Goal: Navigation & Orientation: Find specific page/section

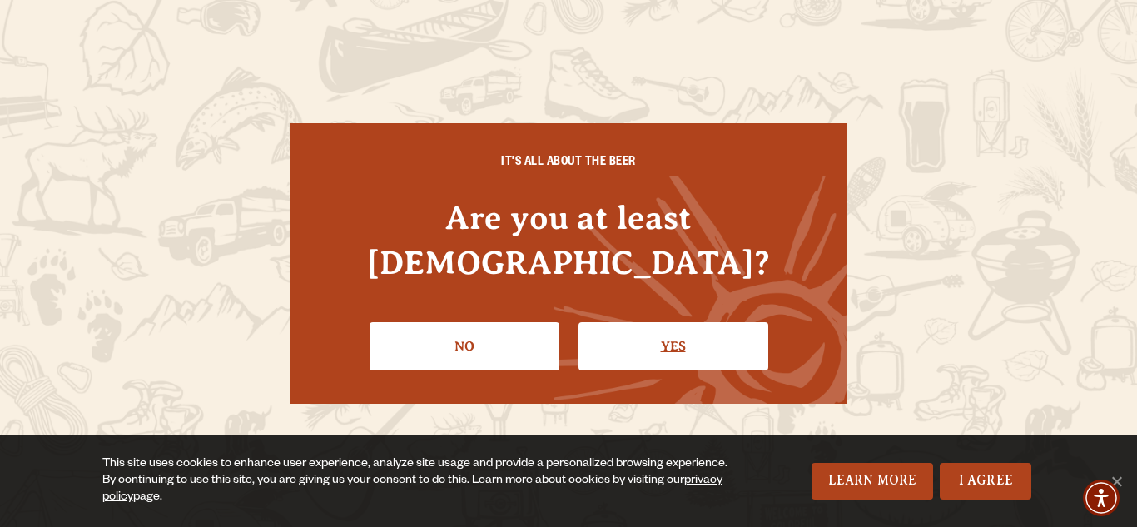
click at [632, 324] on link "Yes" at bounding box center [673, 346] width 190 height 48
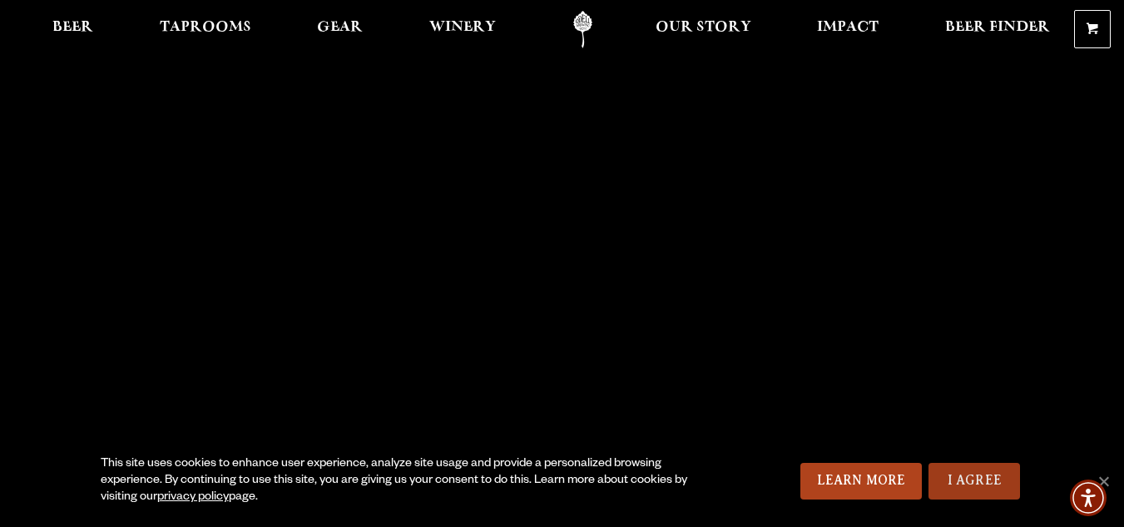
click at [975, 473] on link "I Agree" at bounding box center [975, 481] width 92 height 37
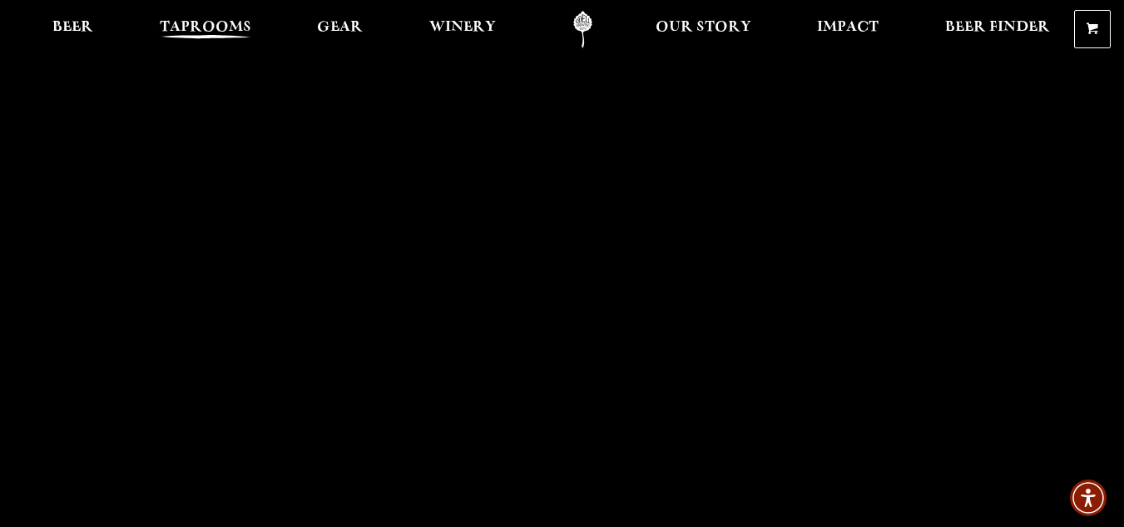
click at [212, 21] on span "Taprooms" at bounding box center [206, 27] width 92 height 13
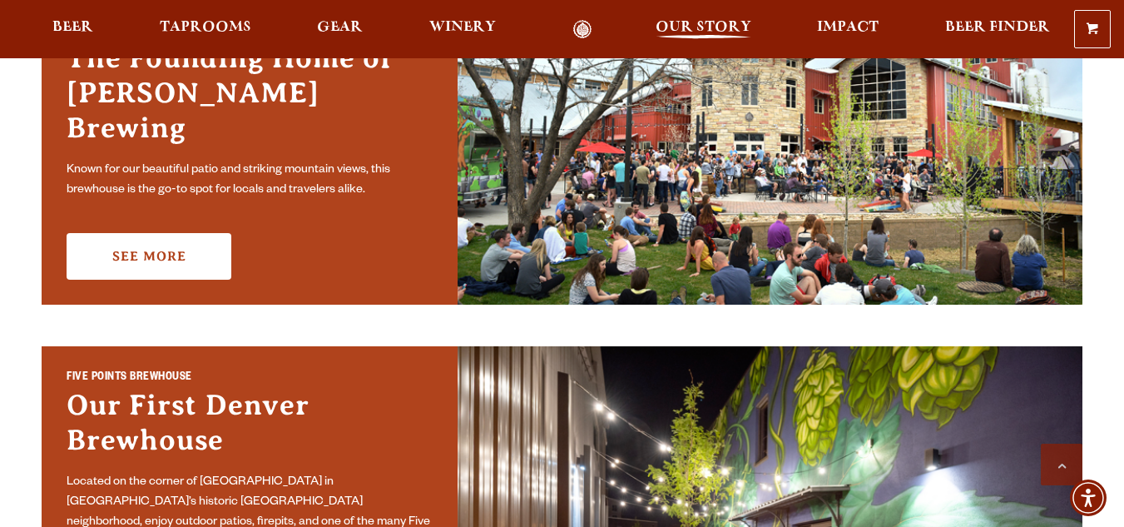
scroll to position [416, 0]
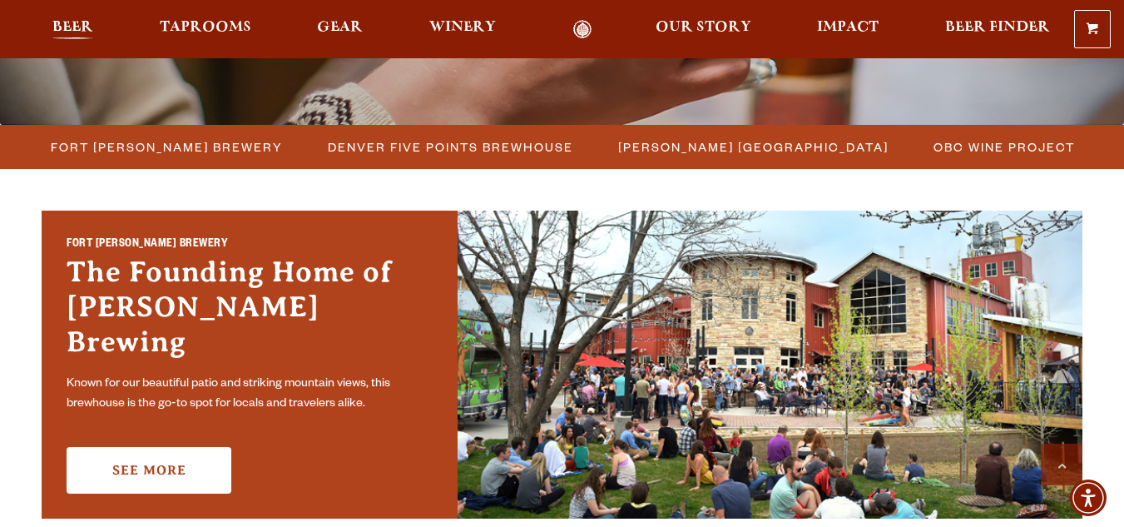
click at [76, 27] on span "Beer" at bounding box center [72, 27] width 41 height 13
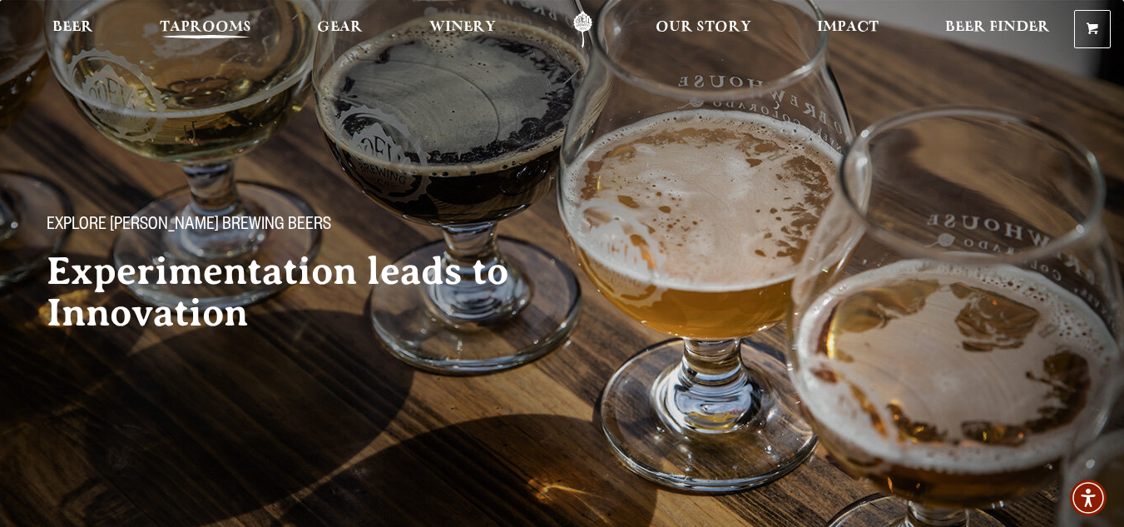
click at [217, 30] on span "Taprooms" at bounding box center [206, 27] width 92 height 13
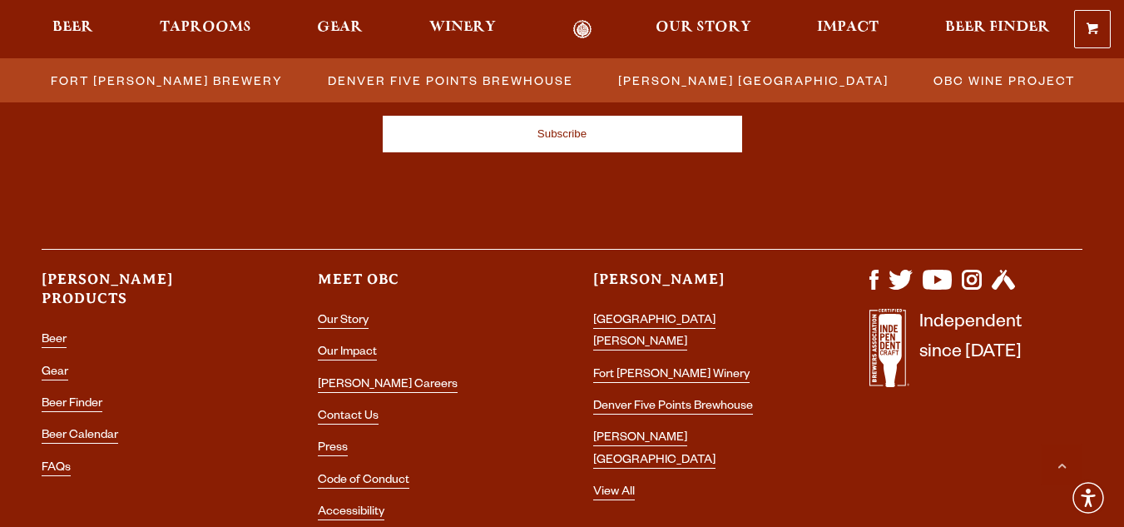
scroll to position [1929, 0]
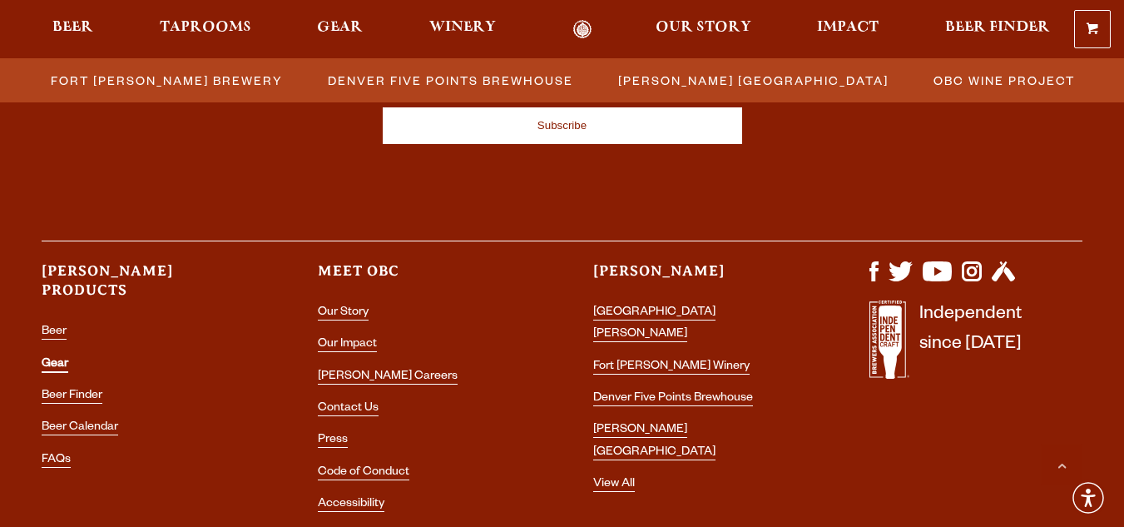
click at [52, 358] on link "Gear" at bounding box center [55, 365] width 27 height 15
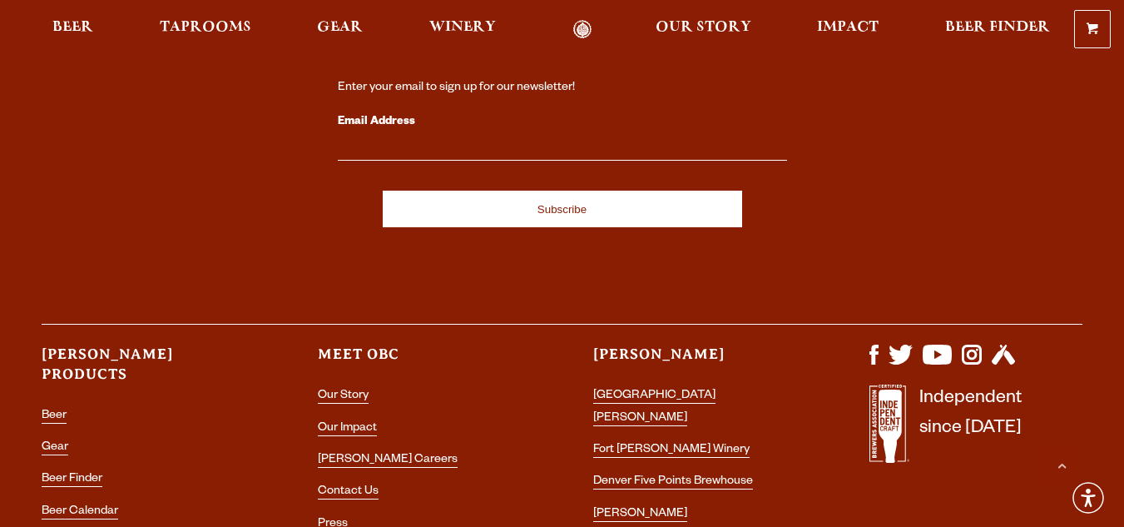
scroll to position [1248, 0]
